Goal: Transaction & Acquisition: Purchase product/service

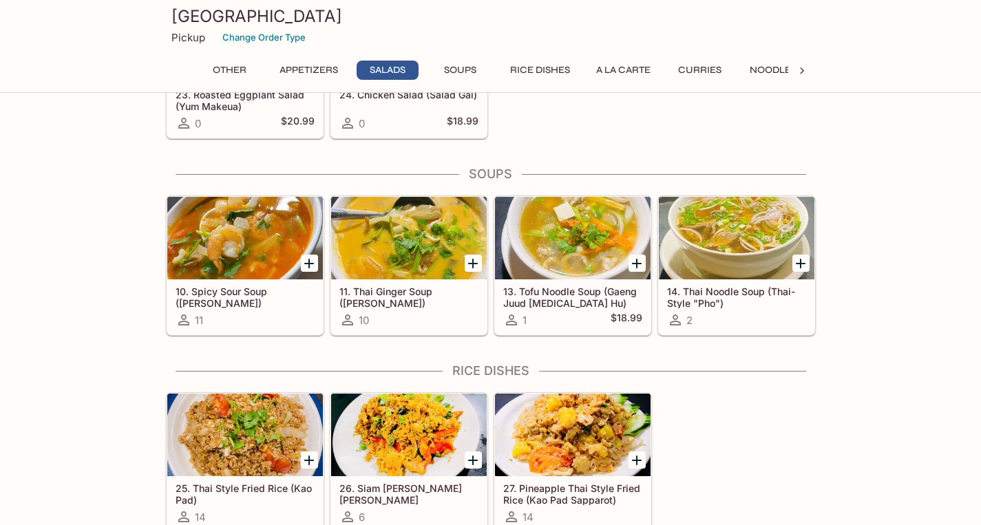
scroll to position [1135, 0]
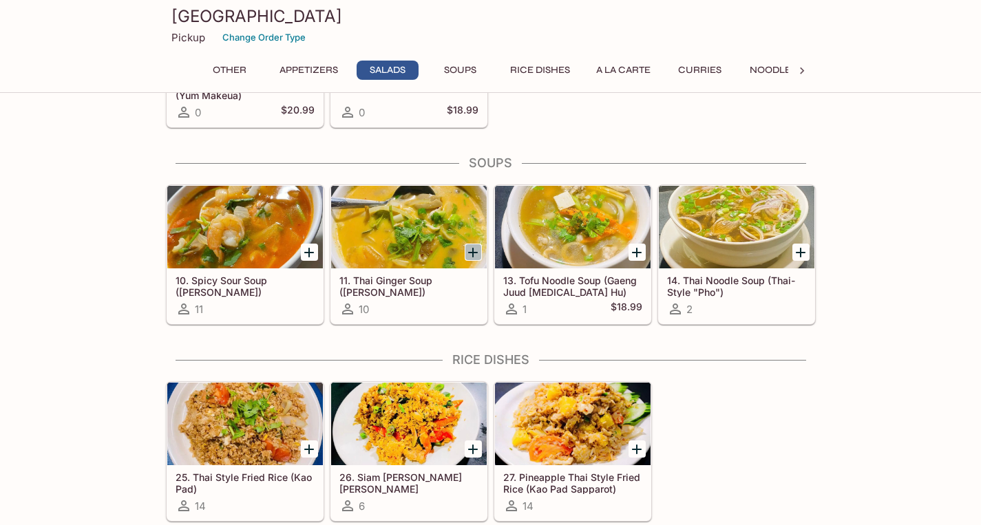
click at [476, 253] on icon "Add 11. Thai Ginger Soup (Tom Kha)" at bounding box center [473, 252] width 17 height 17
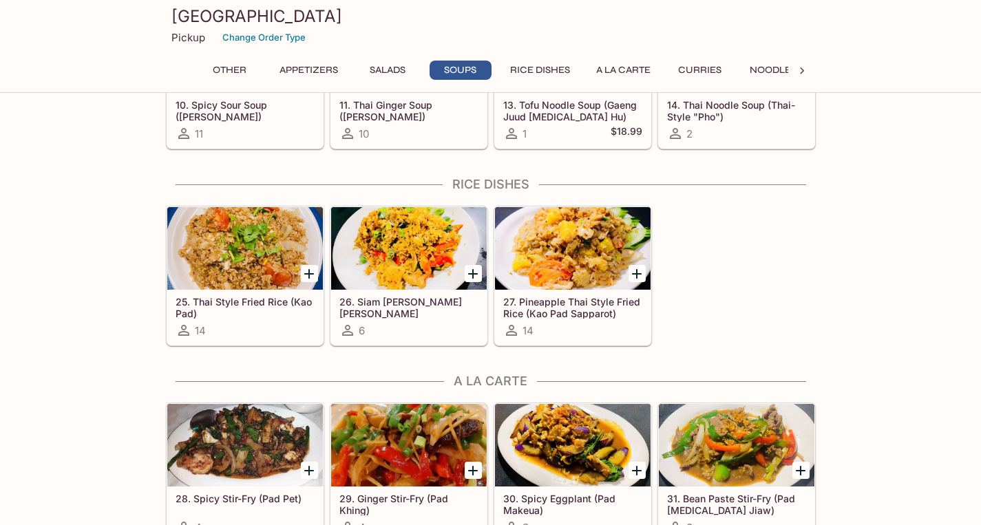
scroll to position [1321, 0]
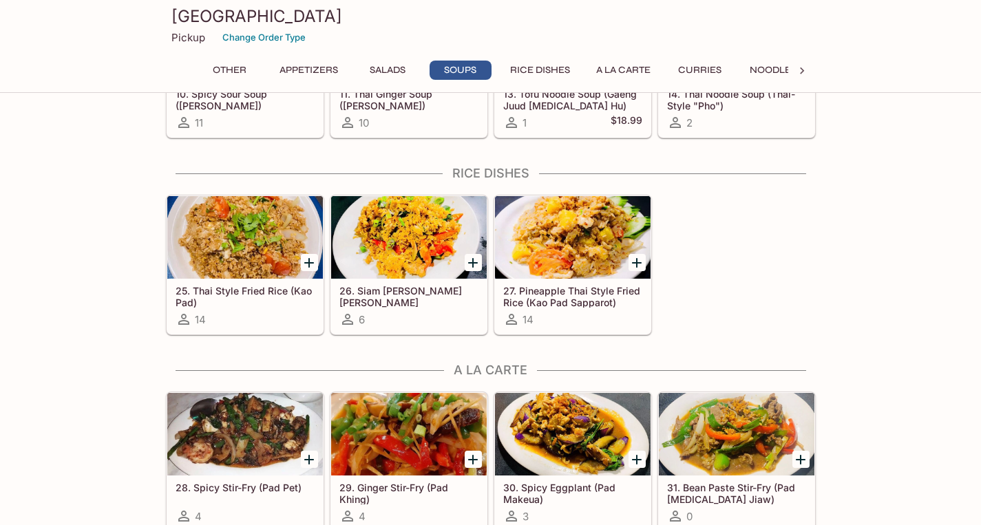
click at [308, 262] on icon "Add 25. Thai Style Fried Rice (Kao Pad)" at bounding box center [309, 263] width 10 height 10
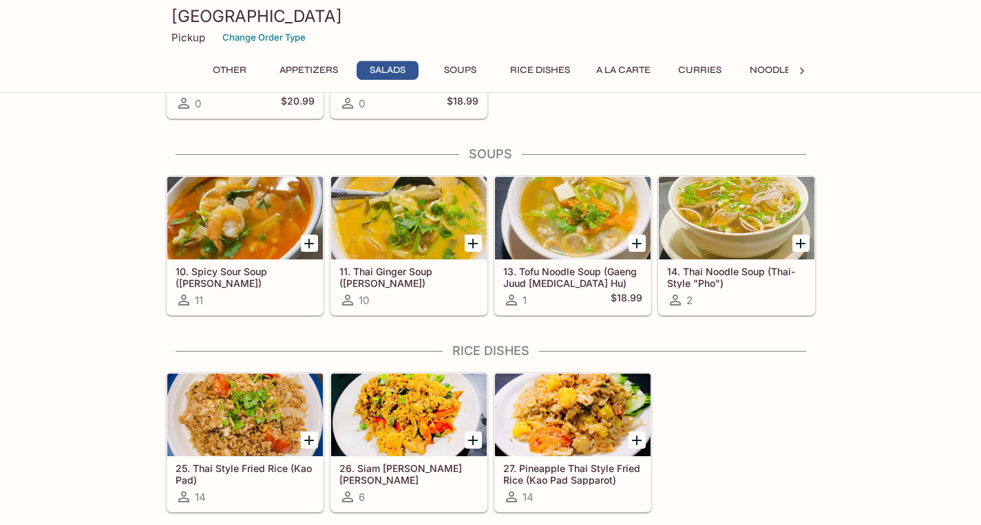
scroll to position [1299, 0]
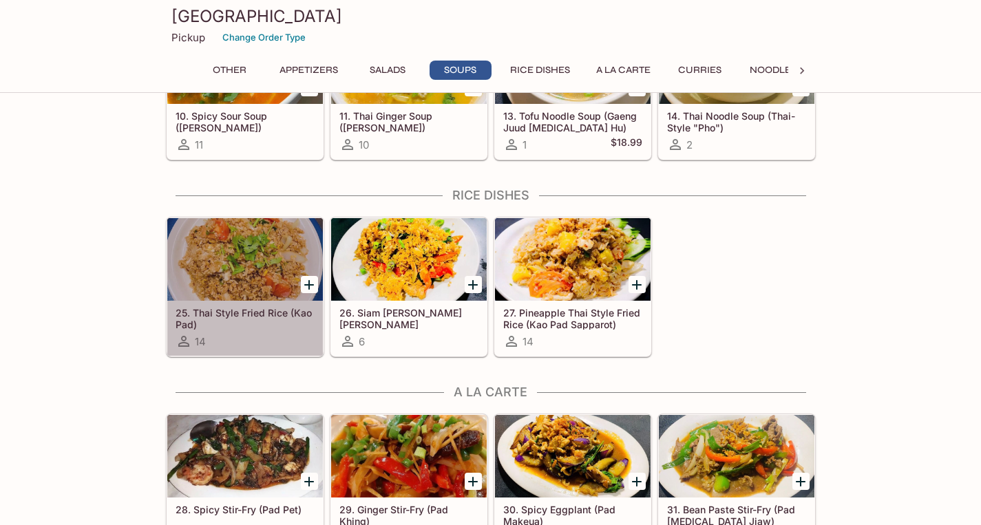
click at [214, 242] on div at bounding box center [245, 259] width 156 height 83
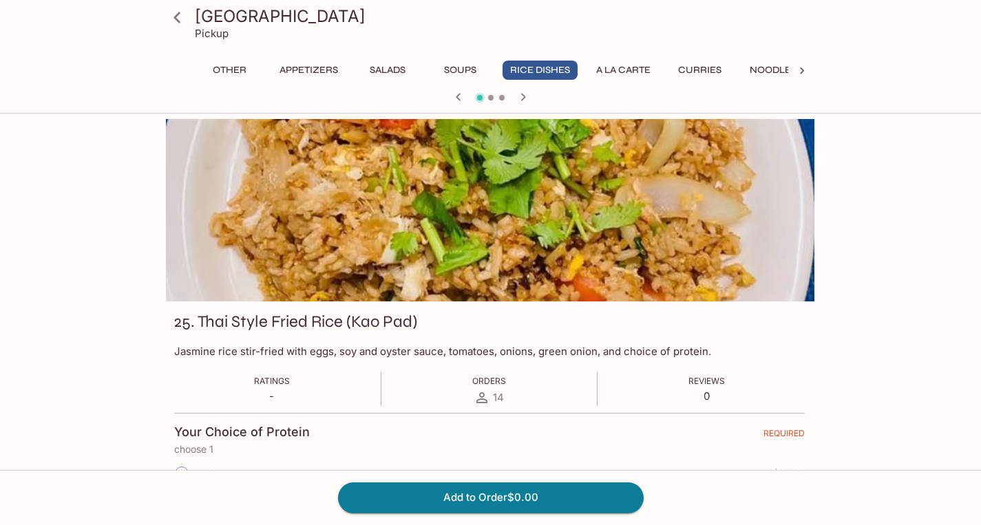
click at [468, 265] on div at bounding box center [490, 210] width 650 height 182
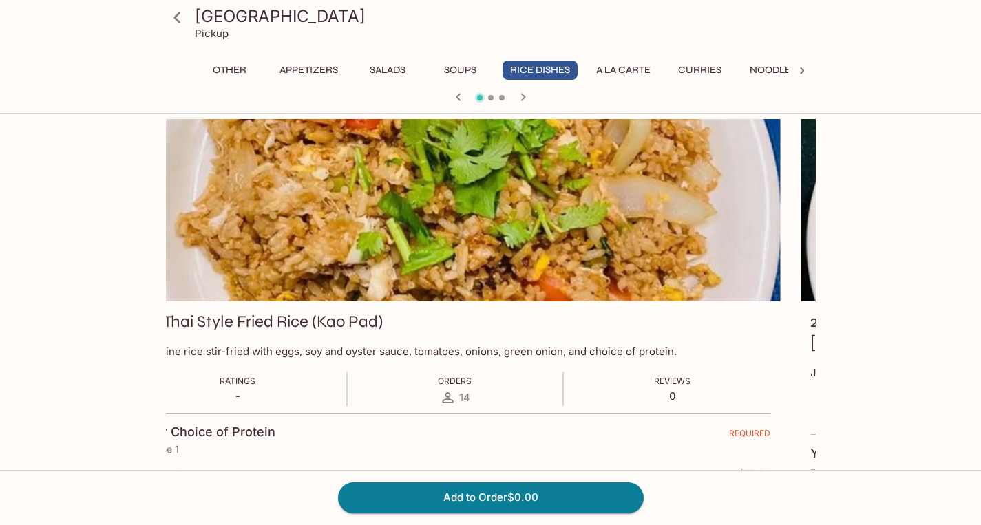
click at [483, 178] on div at bounding box center [455, 210] width 650 height 182
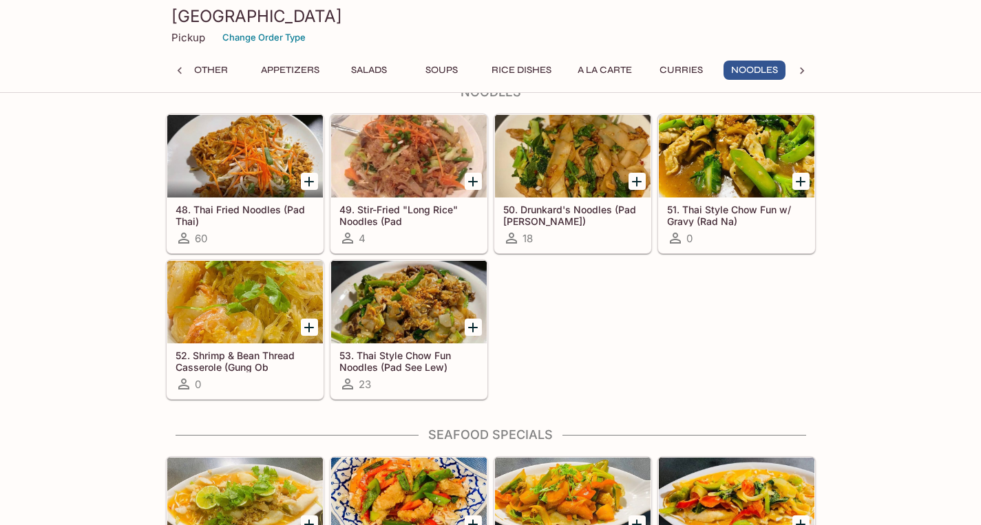
scroll to position [0, 19]
click at [244, 171] on div at bounding box center [245, 156] width 156 height 83
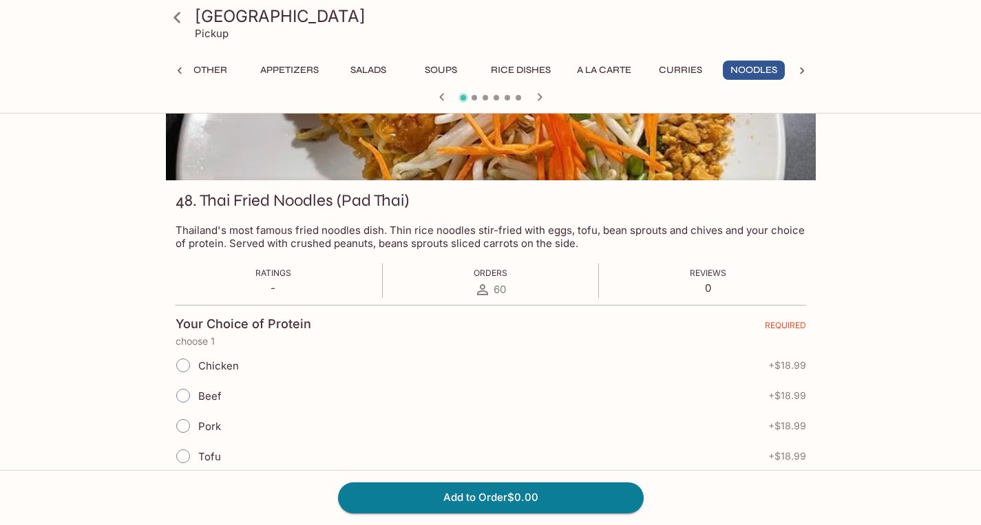
scroll to position [132, 0]
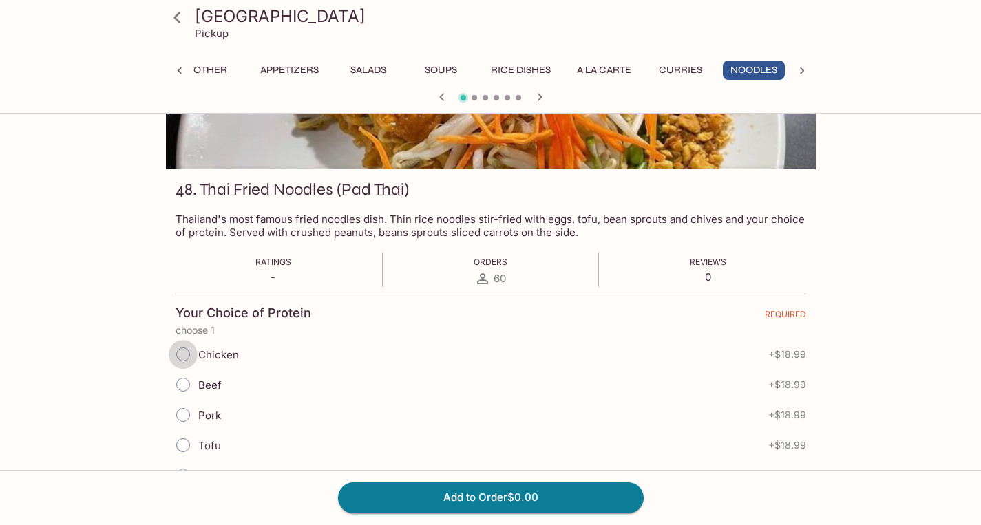
click at [185, 351] on input "Chicken" at bounding box center [183, 354] width 29 height 29
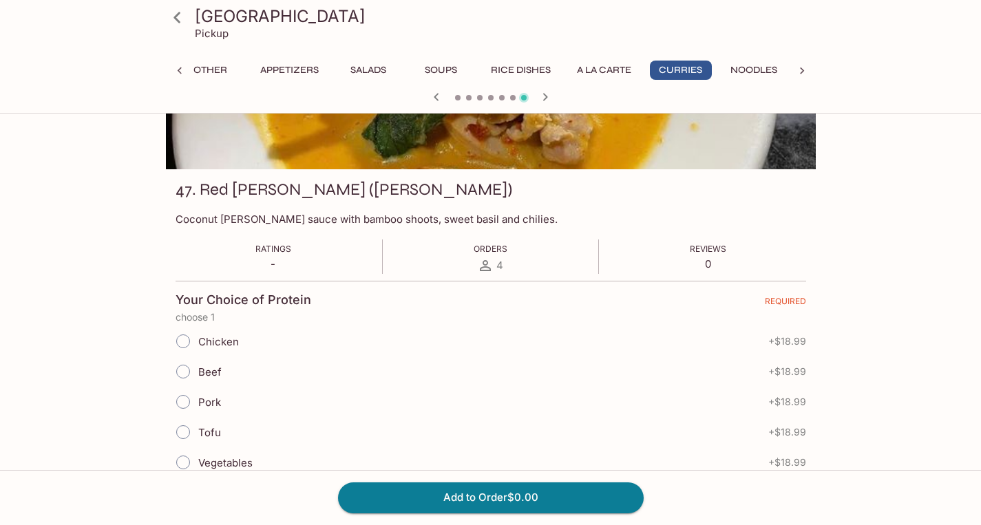
click at [185, 344] on input "Chicken" at bounding box center [183, 341] width 29 height 29
radio input "true"
click at [185, 344] on input "Chicken" at bounding box center [183, 341] width 29 height 29
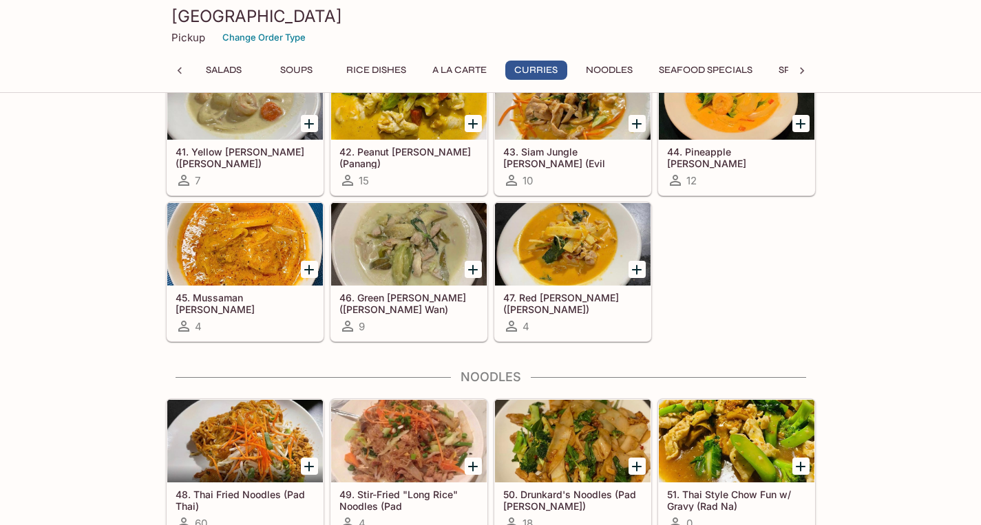
scroll to position [2425, 0]
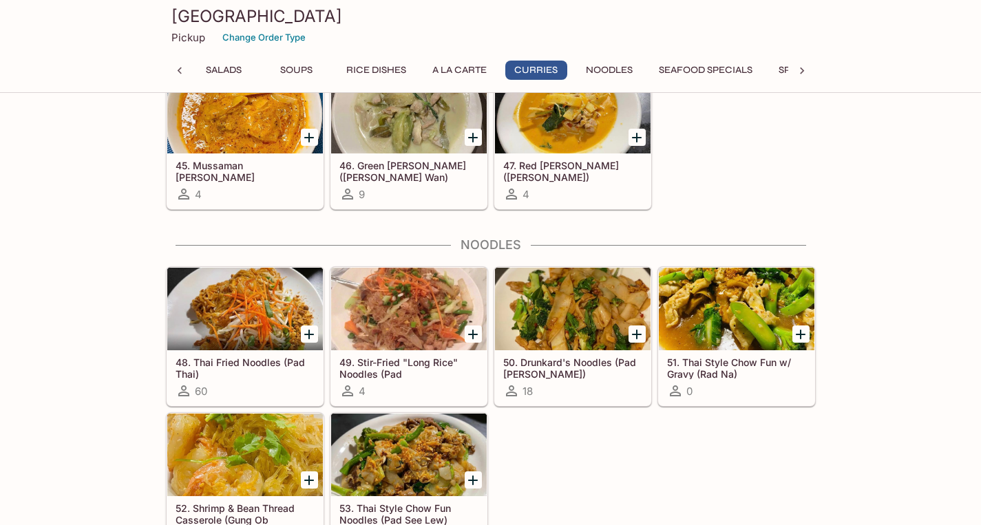
click at [256, 303] on div at bounding box center [245, 309] width 156 height 83
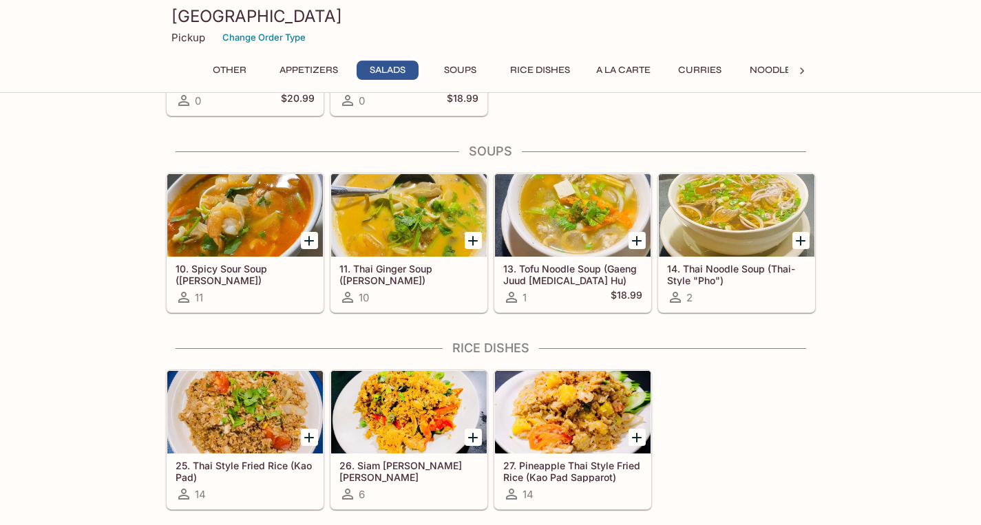
scroll to position [1146, 0]
click at [425, 206] on div at bounding box center [409, 216] width 156 height 83
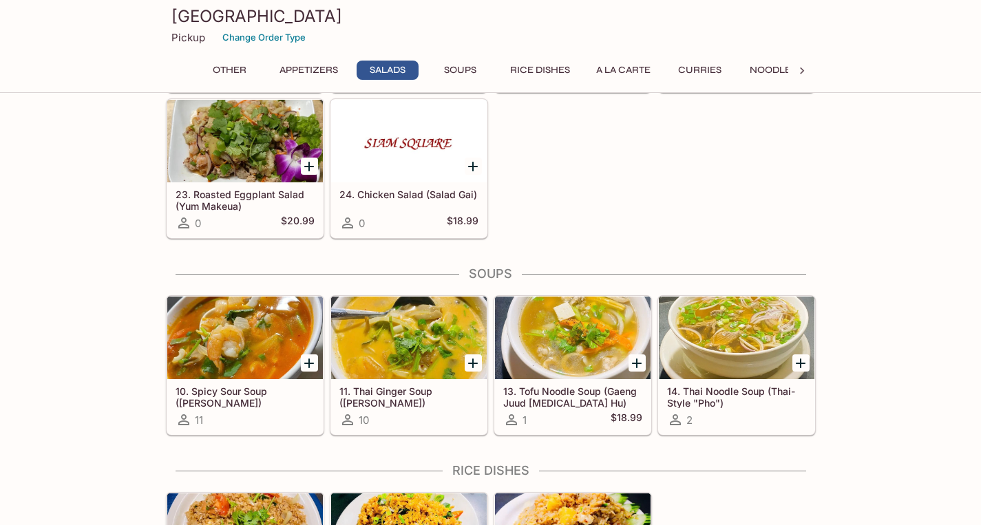
scroll to position [1310, 0]
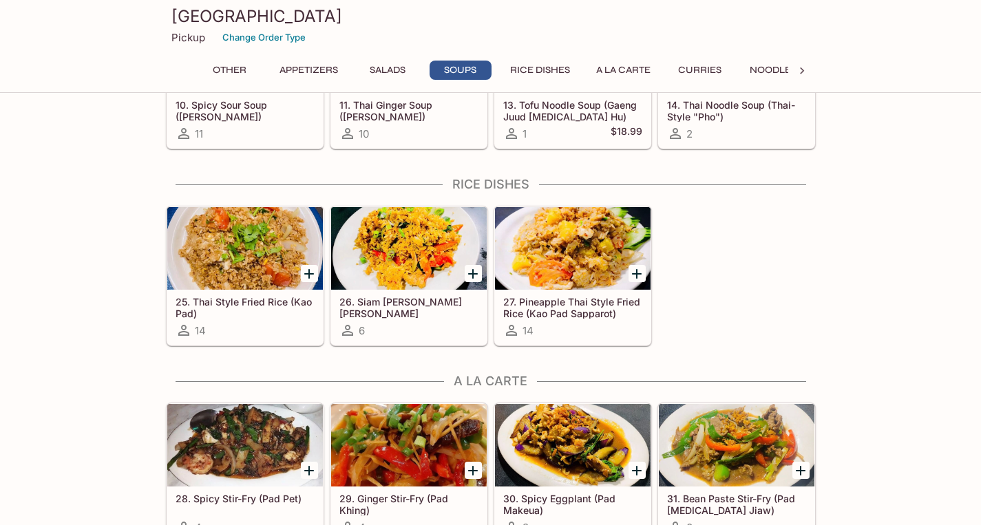
click at [269, 244] on div at bounding box center [245, 248] width 156 height 83
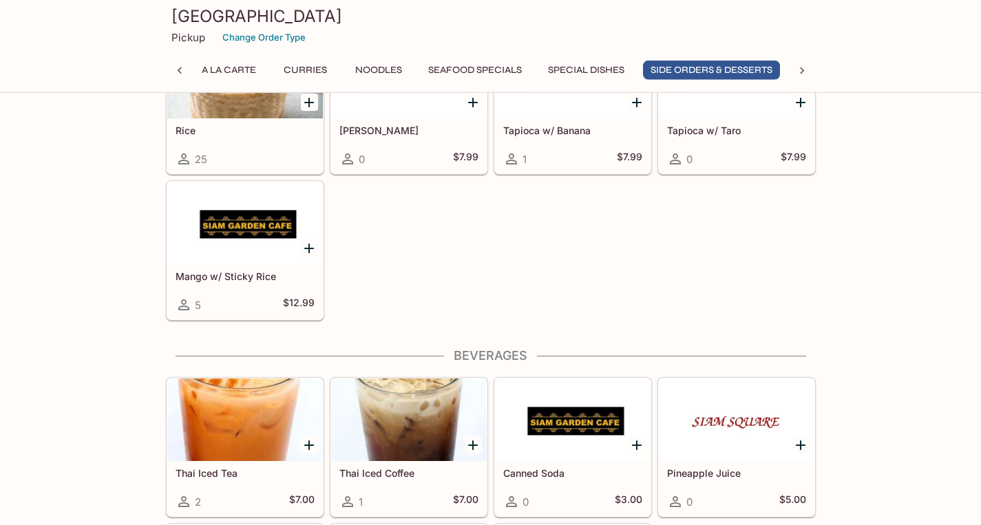
scroll to position [3702, 0]
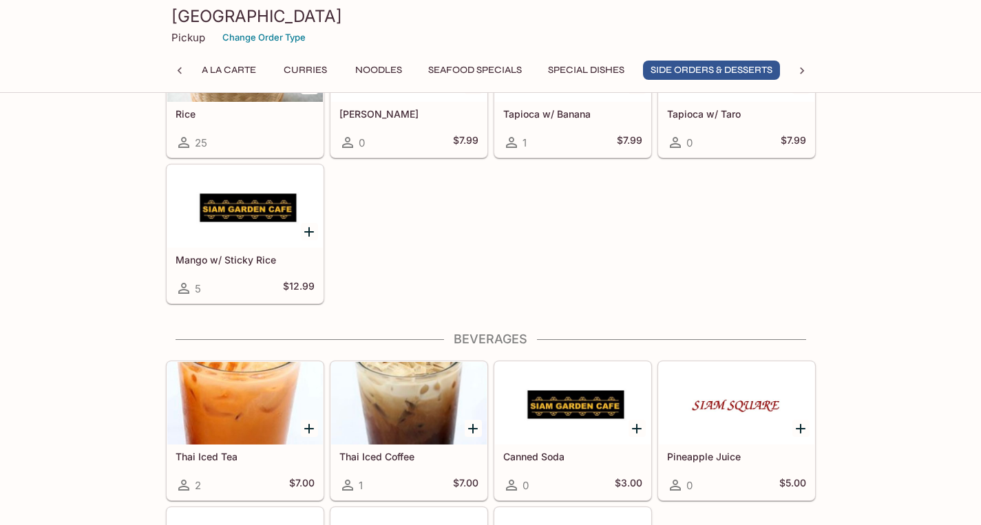
click at [262, 238] on div at bounding box center [245, 206] width 156 height 83
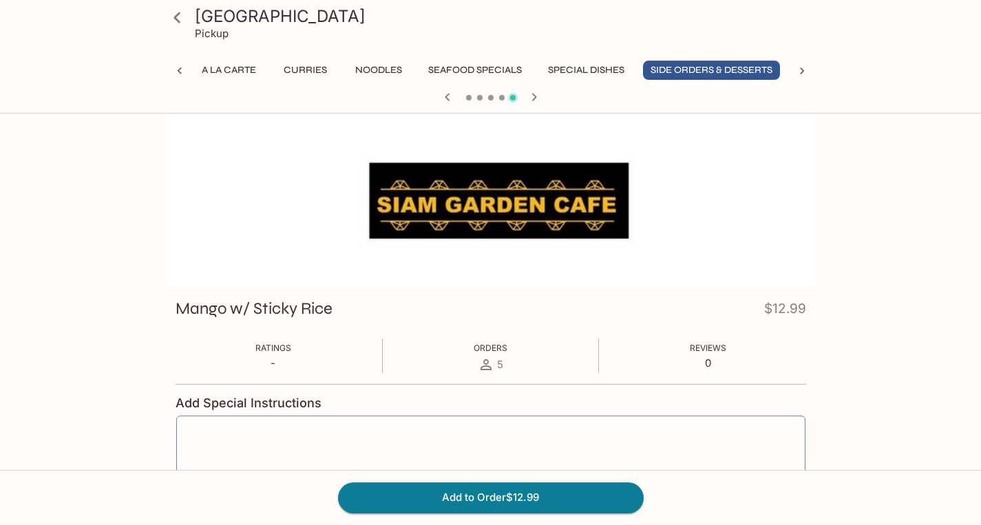
scroll to position [129, 0]
